Goal: Information Seeking & Learning: Learn about a topic

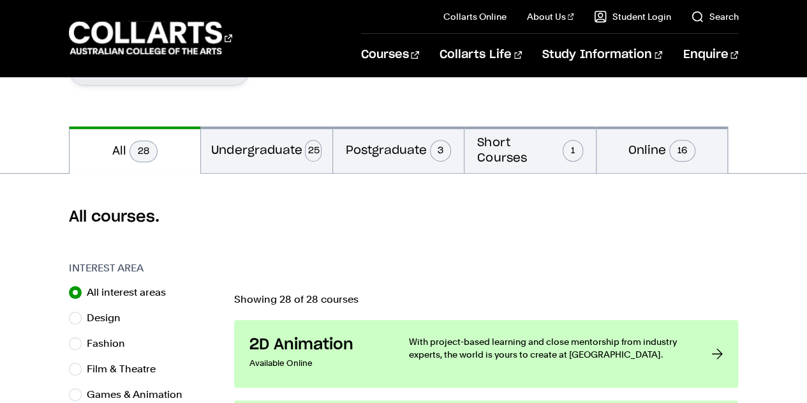
scroll to position [255, 0]
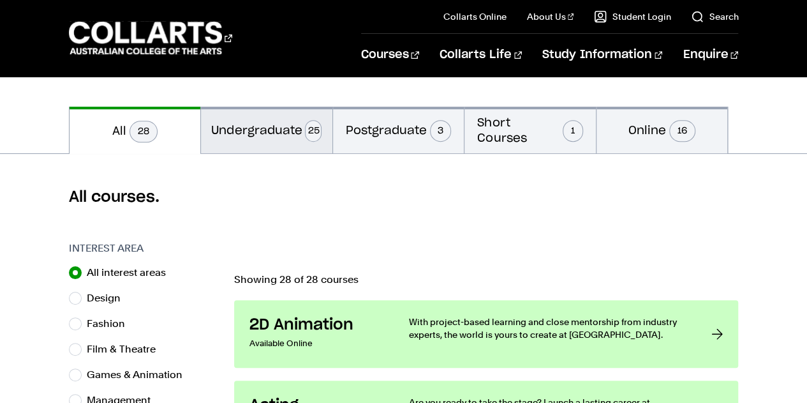
click at [261, 131] on button "Undergraduate 25" at bounding box center [266, 130] width 131 height 47
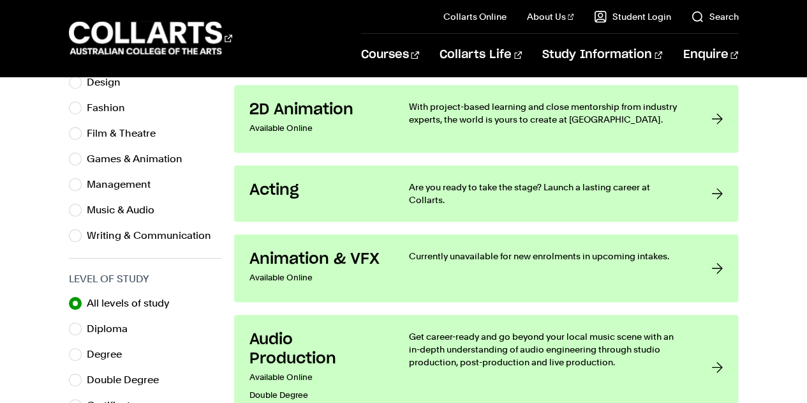
scroll to position [510, 0]
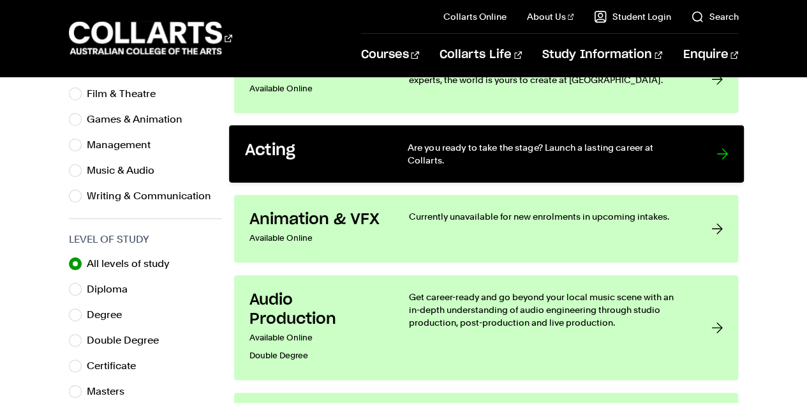
click at [288, 149] on h3 "Acting" at bounding box center [312, 151] width 137 height 20
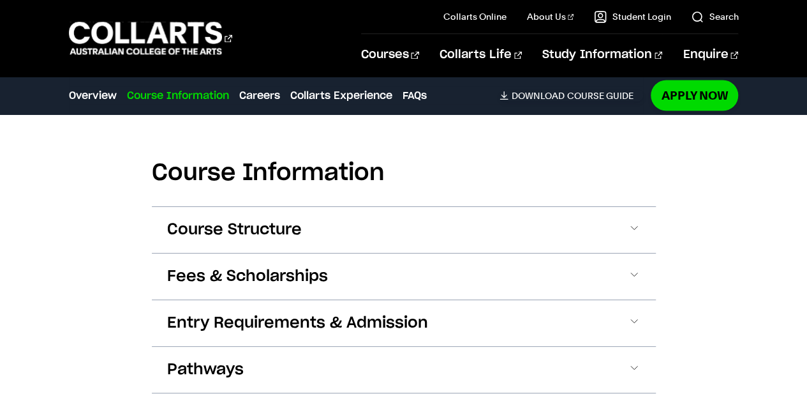
scroll to position [1148, 0]
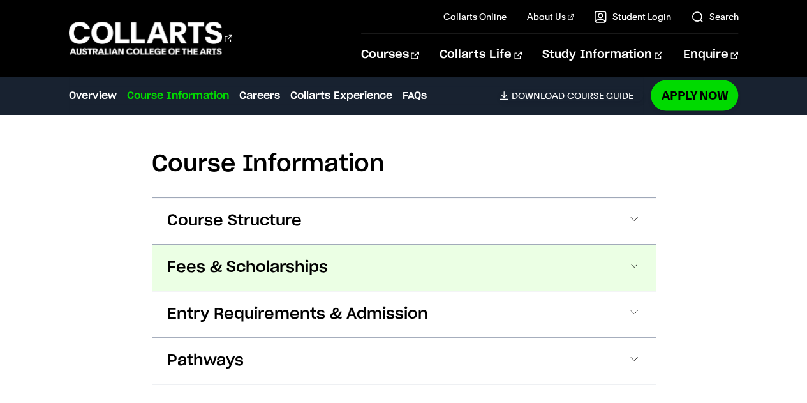
click at [276, 261] on span "Fees & Scholarships" at bounding box center [247, 267] width 161 height 20
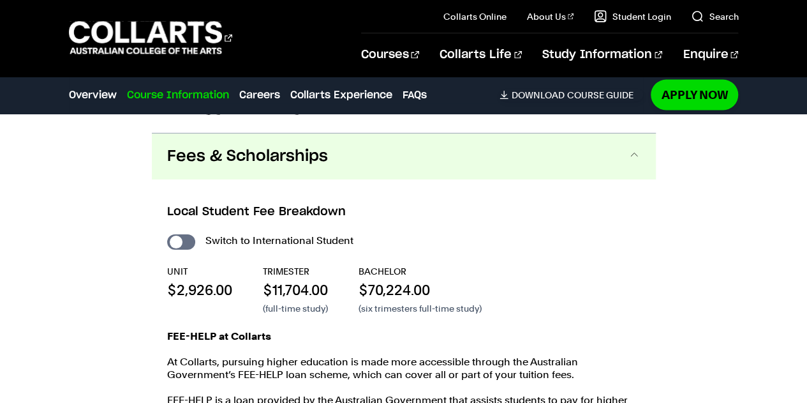
scroll to position [1276, 0]
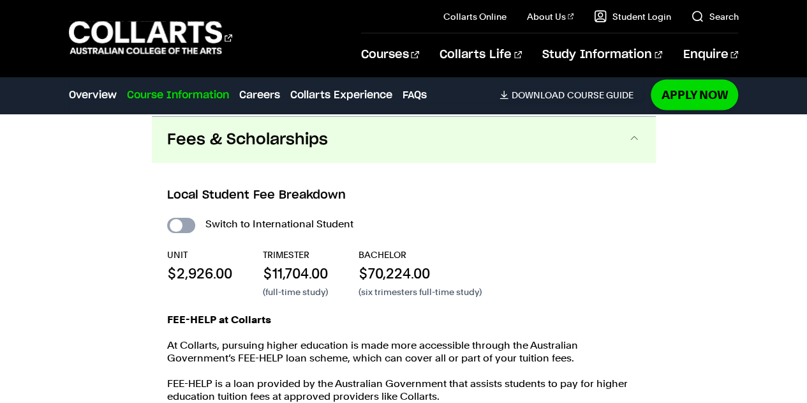
click at [175, 223] on input "International Student" at bounding box center [181, 225] width 28 height 15
checkbox input "true"
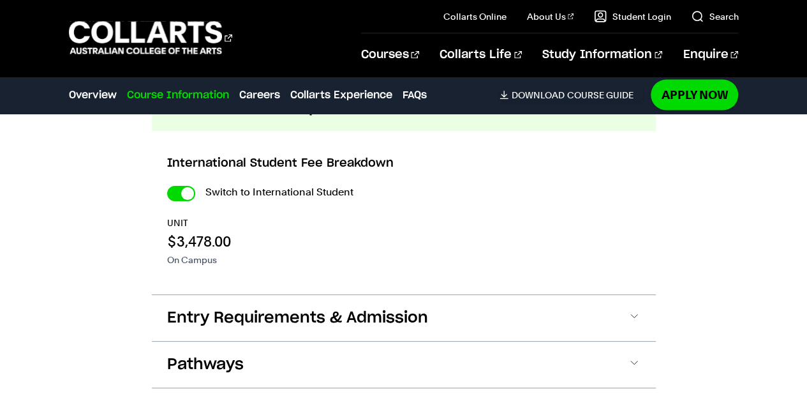
scroll to position [1340, 0]
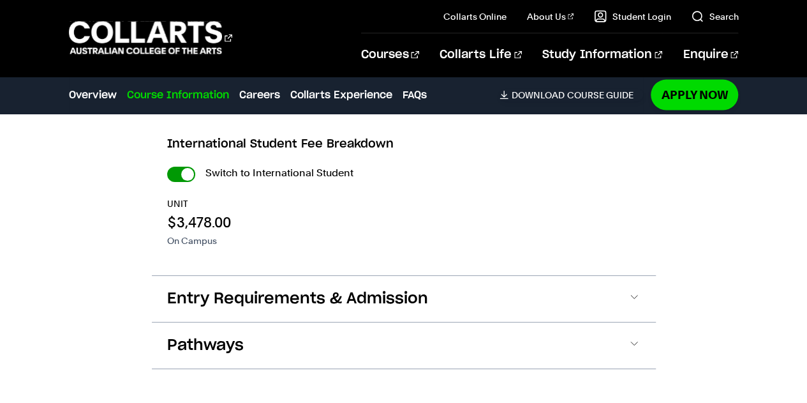
click at [189, 174] on input "International Student" at bounding box center [181, 174] width 28 height 15
checkbox input "false"
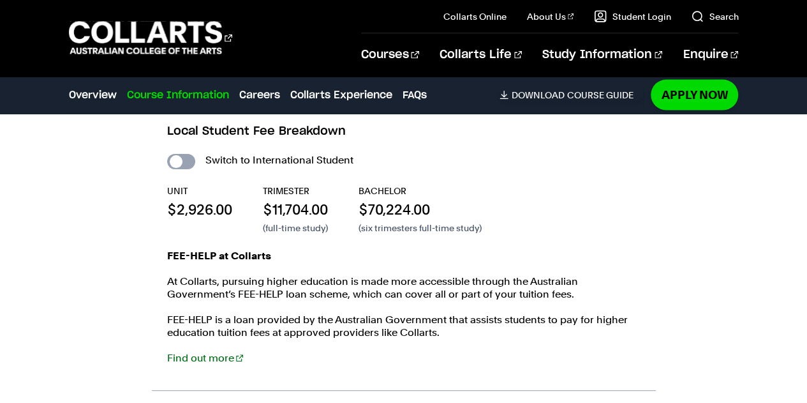
click at [179, 156] on input "International Student" at bounding box center [181, 161] width 28 height 15
checkbox input "true"
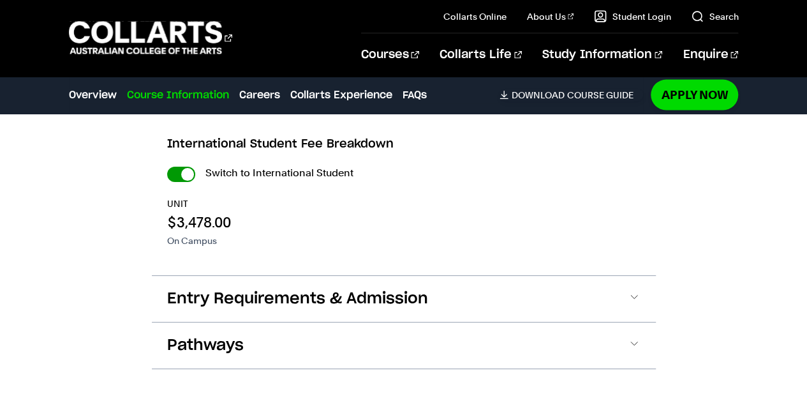
click at [186, 171] on input "International Student" at bounding box center [181, 174] width 28 height 15
checkbox input "false"
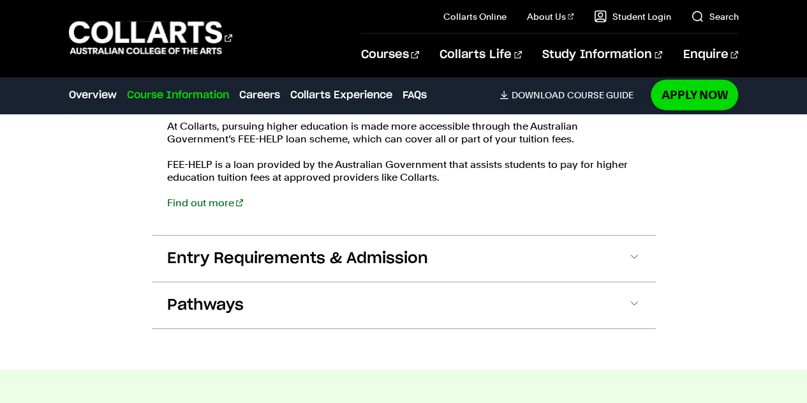
scroll to position [1467, 0]
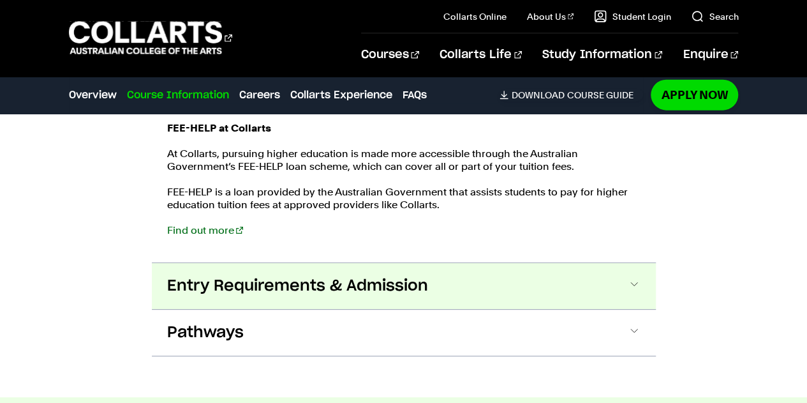
click at [357, 287] on span "Entry Requirements & Admission" at bounding box center [297, 286] width 261 height 20
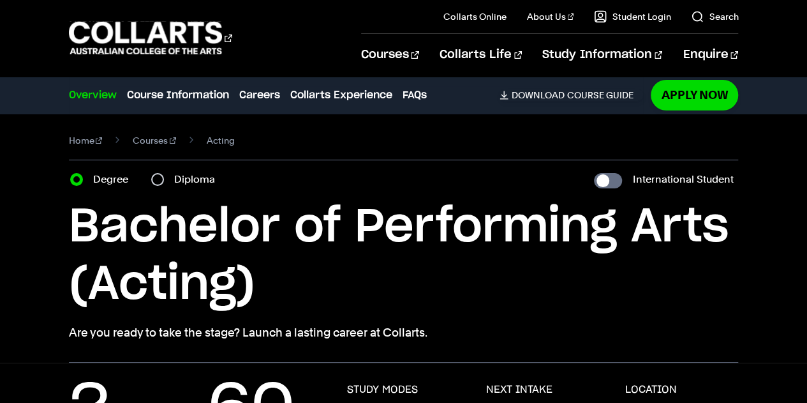
scroll to position [0, 0]
